Goal: Book appointment/travel/reservation

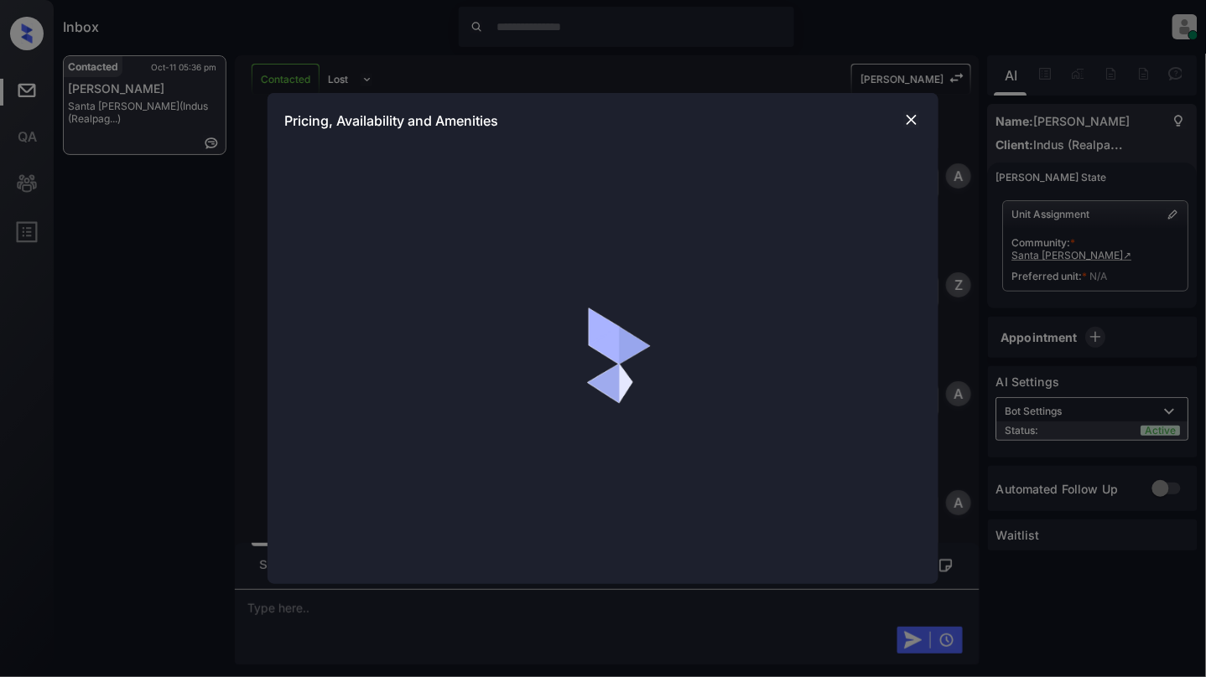
scroll to position [899, 0]
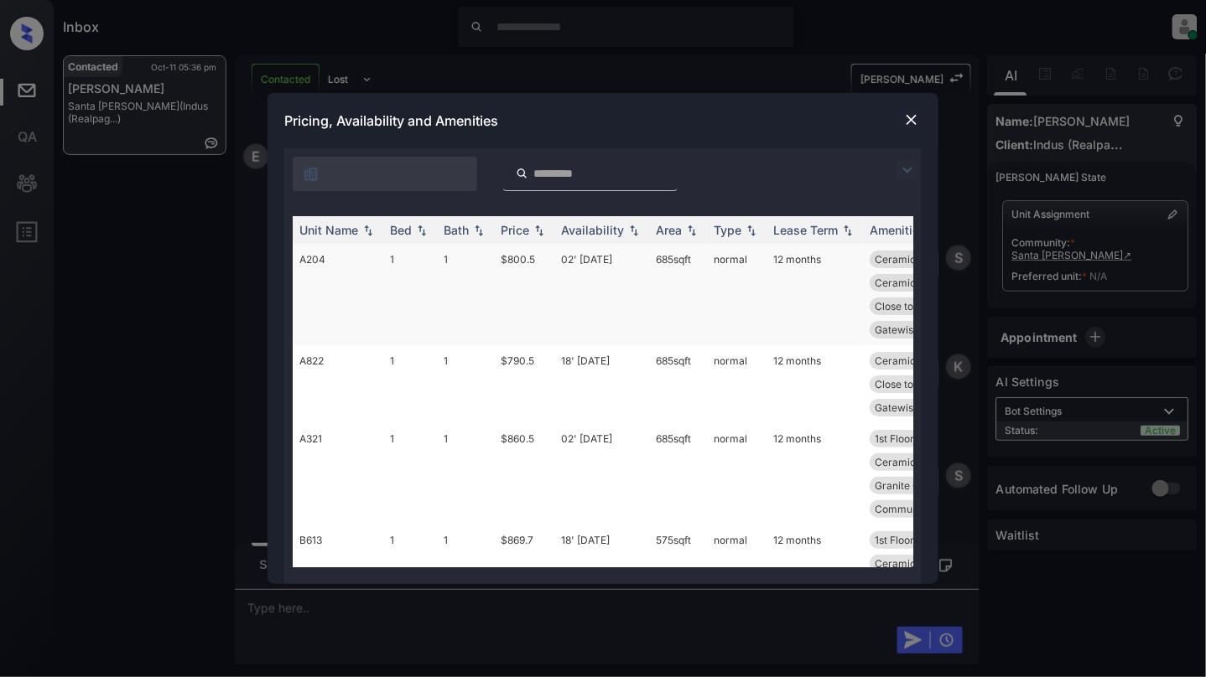
click at [457, 304] on td "1" at bounding box center [465, 294] width 57 height 101
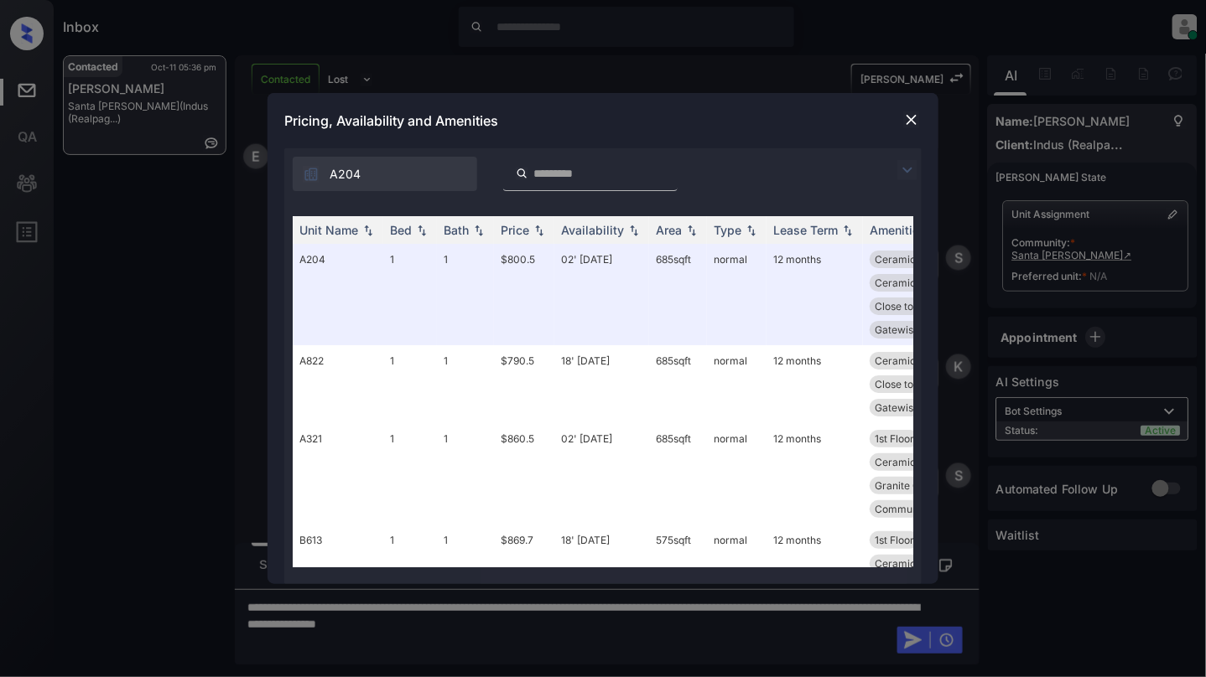
click at [909, 116] on img at bounding box center [911, 120] width 17 height 17
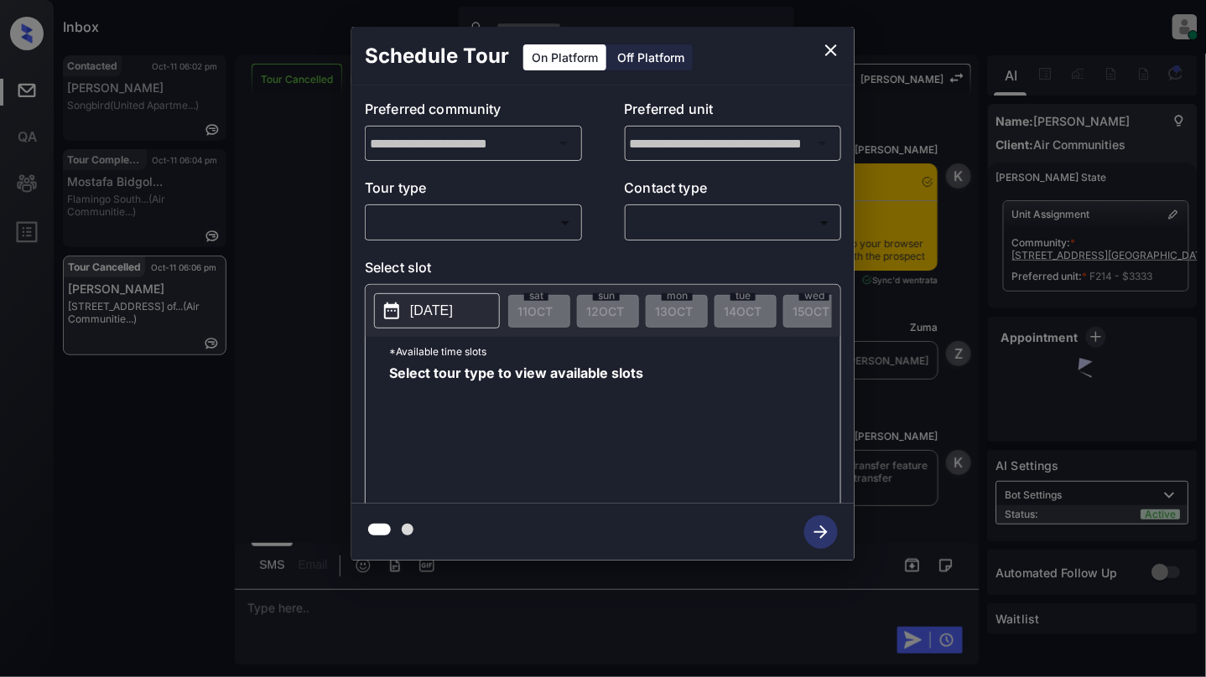
scroll to position [6600, 0]
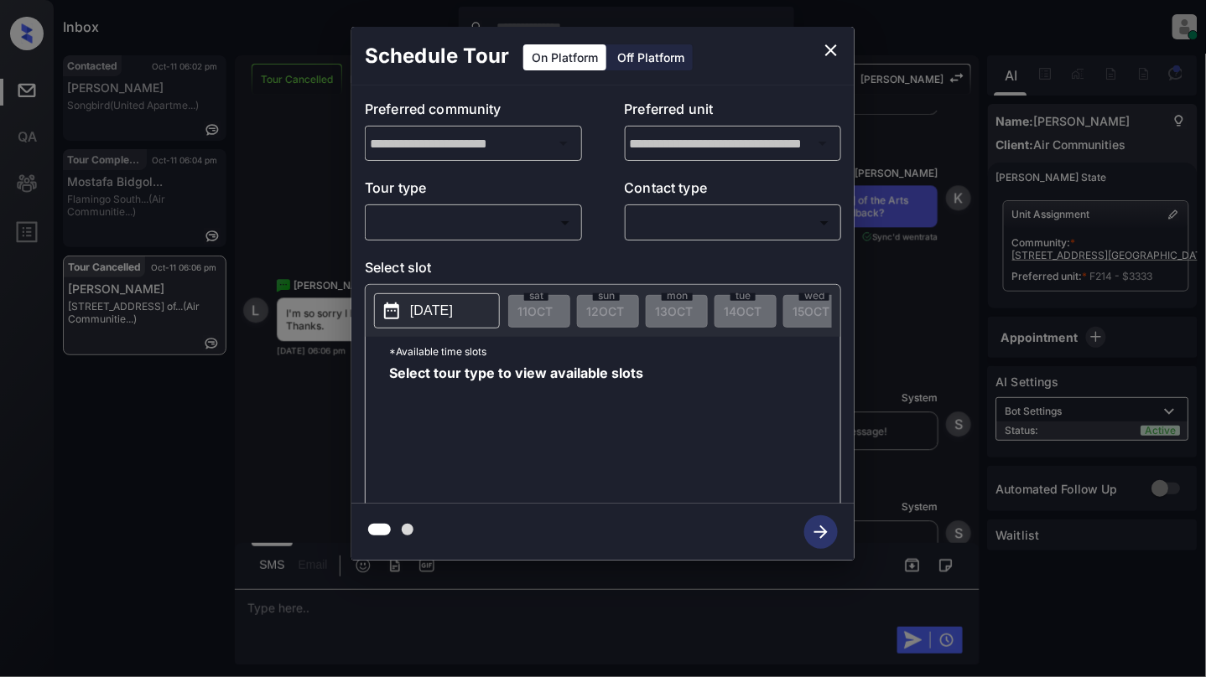
click at [438, 219] on body "Inbox [PERSON_NAME] Online Set yourself offline Set yourself on break Profile S…" at bounding box center [603, 338] width 1206 height 677
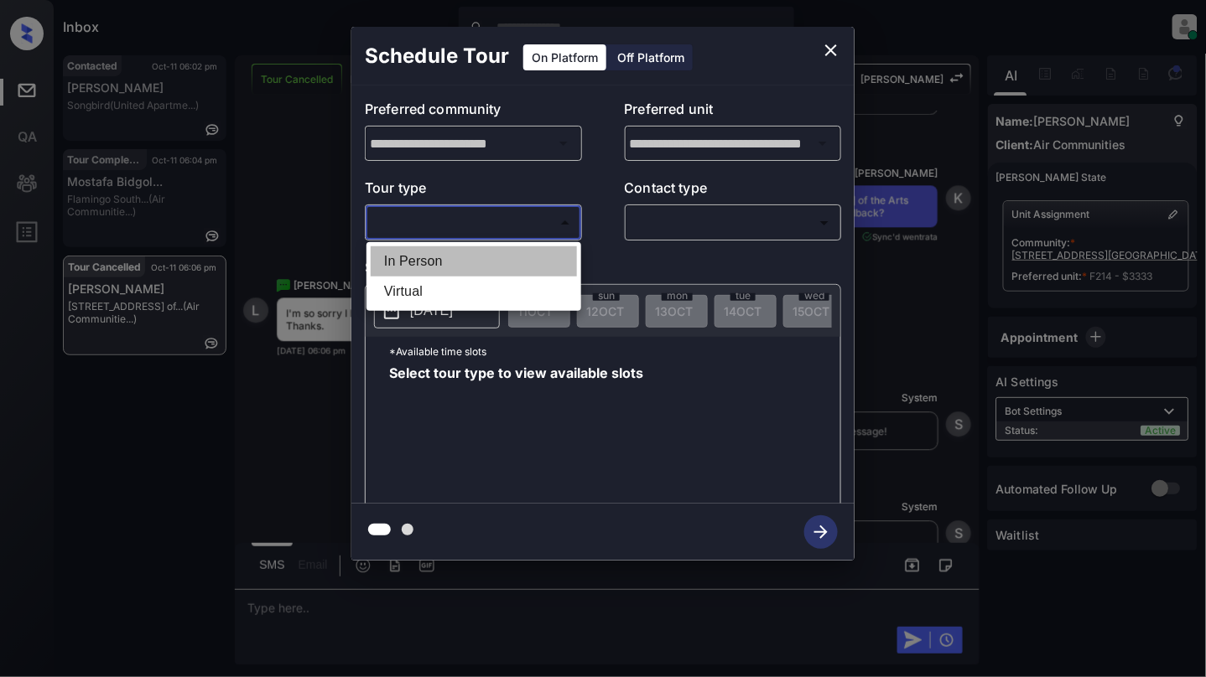
click at [454, 267] on li "In Person" at bounding box center [474, 262] width 206 height 30
type input "********"
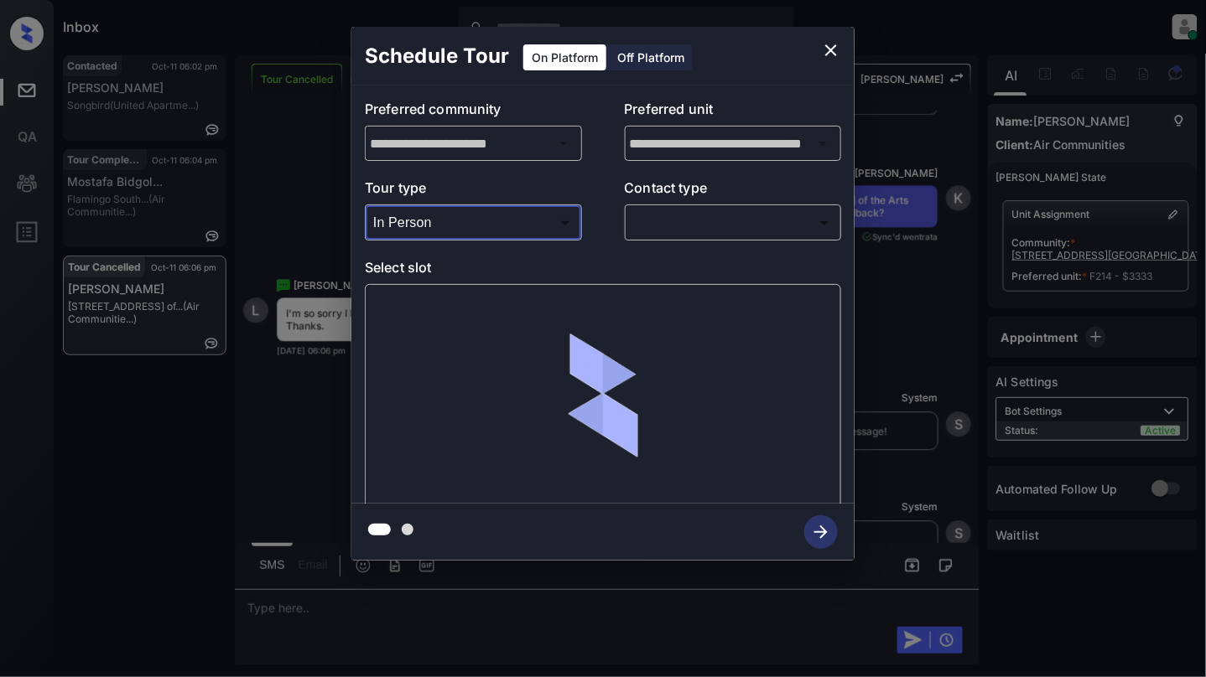
click at [679, 220] on body "Inbox [PERSON_NAME] Online Set yourself offline Set yourself on break Profile S…" at bounding box center [603, 338] width 1206 height 677
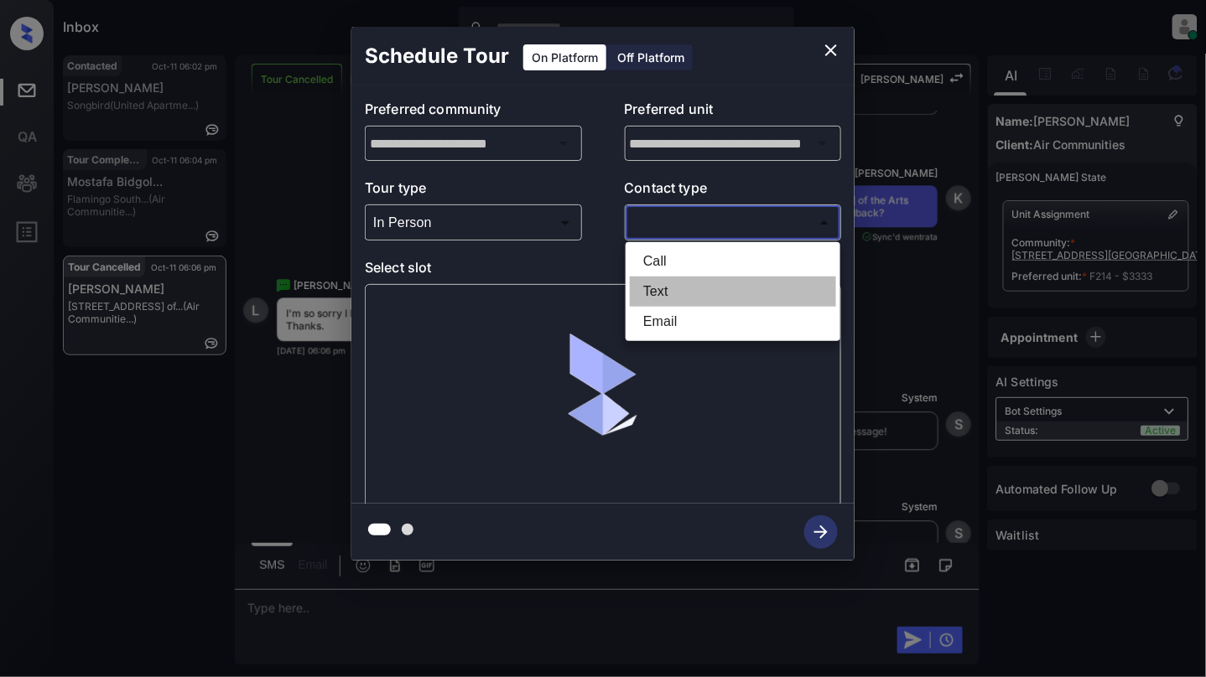
click at [652, 296] on li "Text" at bounding box center [733, 292] width 206 height 30
type input "****"
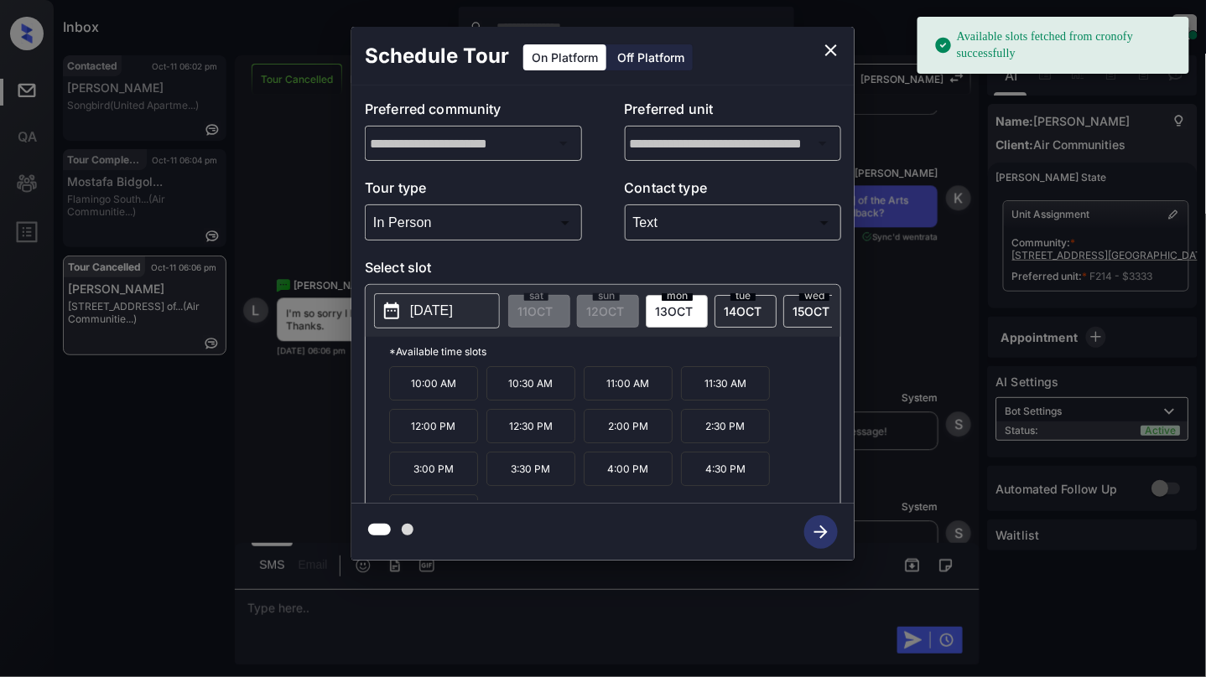
click at [417, 317] on p "[DATE]" at bounding box center [431, 311] width 43 height 20
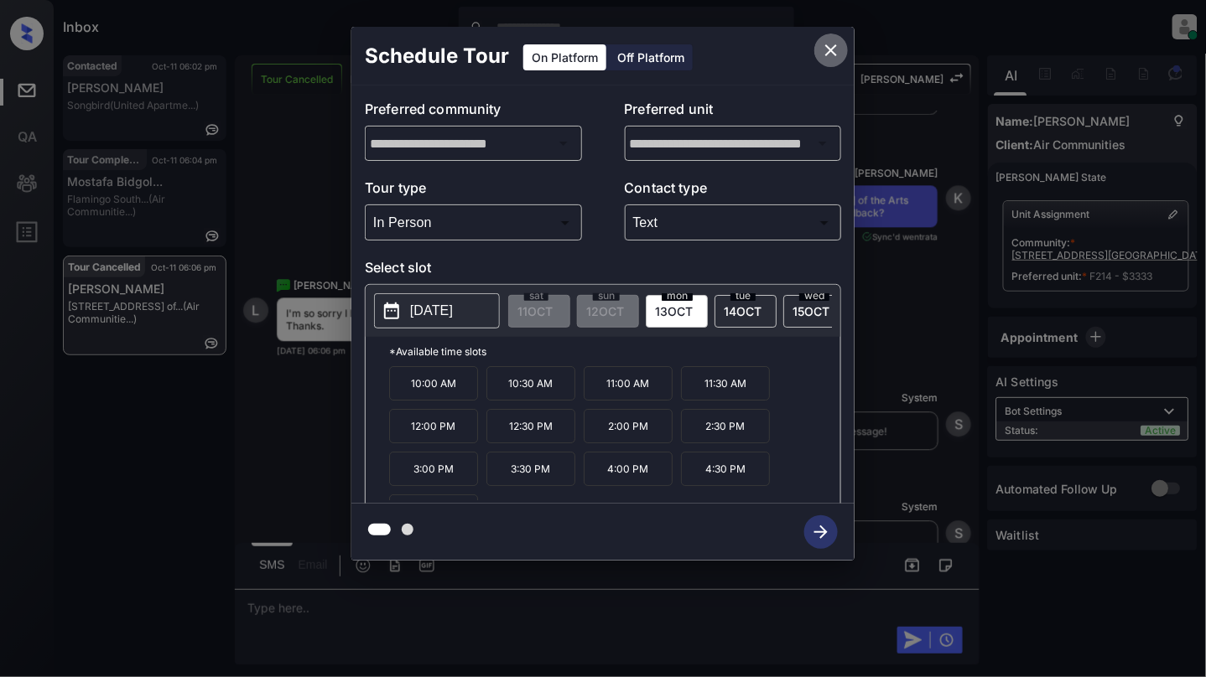
click at [835, 51] on icon "close" at bounding box center [831, 50] width 20 height 20
